Goal: Information Seeking & Learning: Learn about a topic

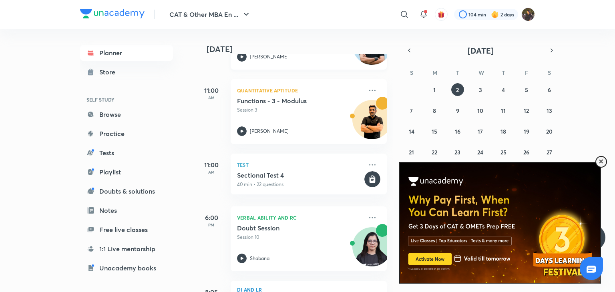
scroll to position [236, 0]
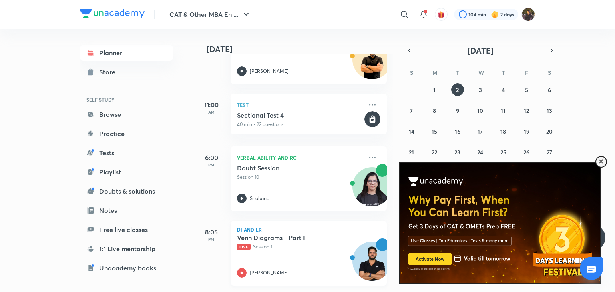
click at [305, 254] on div "Venn Diagrams - Part I Live Session 1 [PERSON_NAME]" at bounding box center [300, 256] width 126 height 44
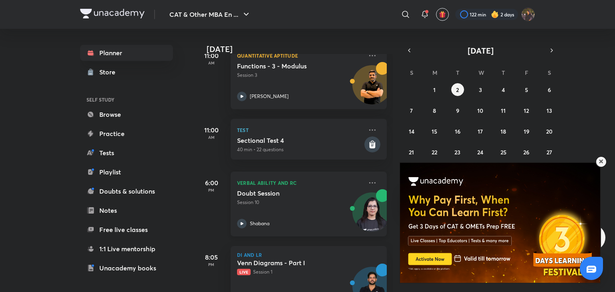
scroll to position [236, 0]
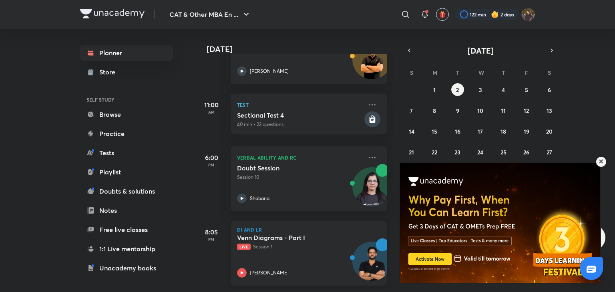
click at [311, 234] on h5 "Venn Diagrams - Part I" at bounding box center [287, 238] width 100 height 8
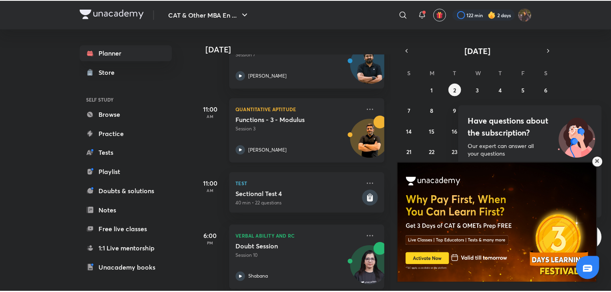
scroll to position [90, 0]
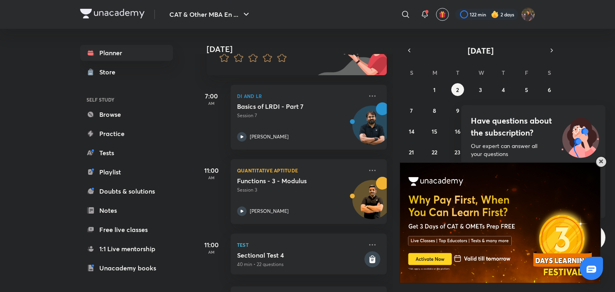
click at [599, 162] on span at bounding box center [601, 162] width 4 height 4
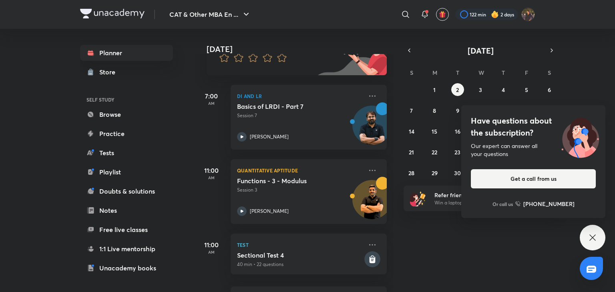
click at [595, 235] on icon at bounding box center [592, 238] width 10 height 10
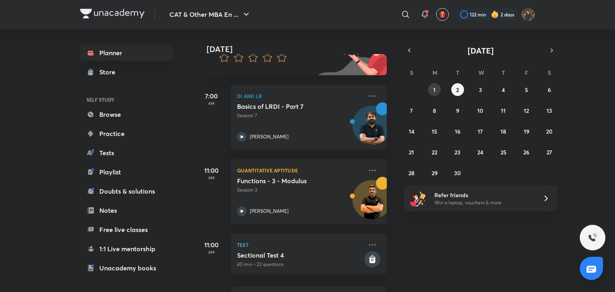
click at [431, 87] on button "1" at bounding box center [434, 89] width 13 height 13
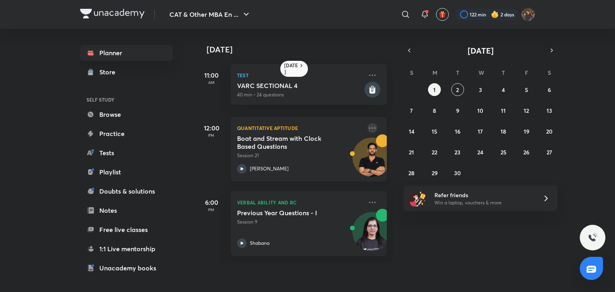
click at [370, 127] on icon at bounding box center [372, 128] width 10 height 10
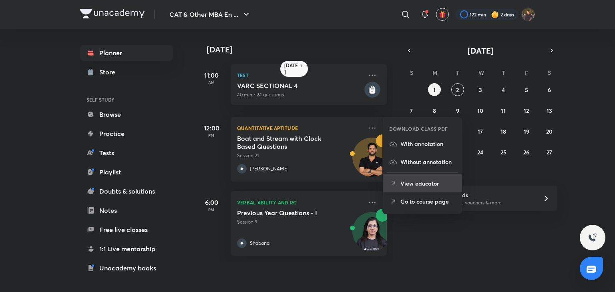
click at [414, 186] on p "View educator" at bounding box center [427, 183] width 55 height 8
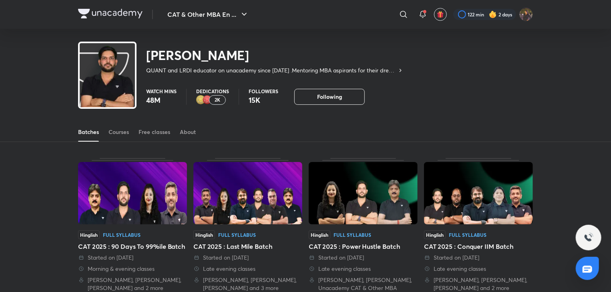
click at [171, 138] on div "Batches Courses Free classes About" at bounding box center [305, 131] width 454 height 19
click at [169, 136] on link "Free classes" at bounding box center [154, 131] width 32 height 19
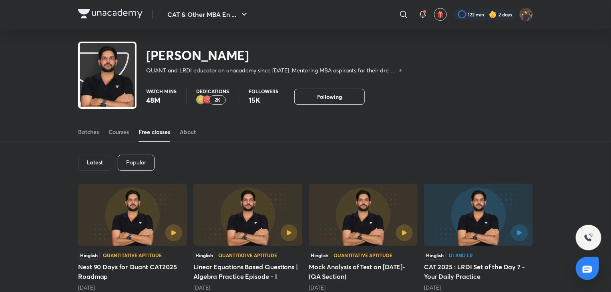
click at [100, 161] on h6 "Latest" at bounding box center [94, 162] width 16 height 6
click at [118, 138] on link "Courses" at bounding box center [118, 131] width 20 height 19
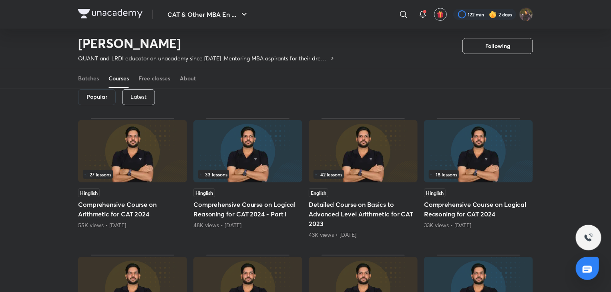
scroll to position [47, 0]
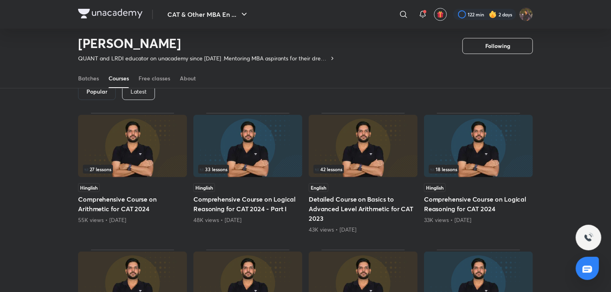
click at [136, 90] on p "Latest" at bounding box center [138, 91] width 16 height 6
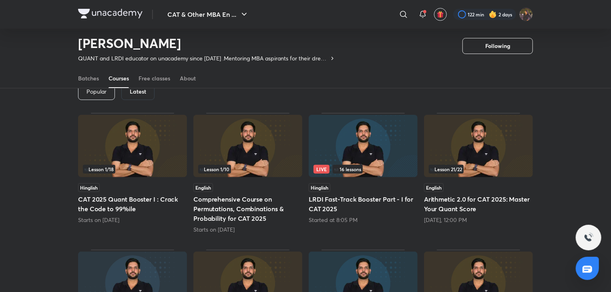
click at [145, 162] on img at bounding box center [132, 146] width 109 height 62
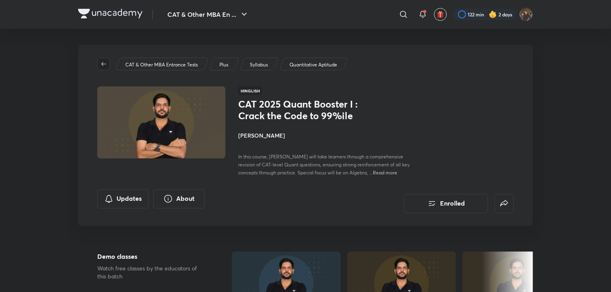
click at [107, 68] on button "button" at bounding box center [103, 64] width 13 height 13
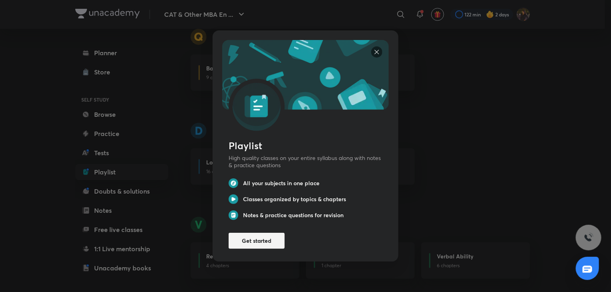
click at [371, 49] on img at bounding box center [376, 51] width 11 height 11
